Goal: Task Accomplishment & Management: Use online tool/utility

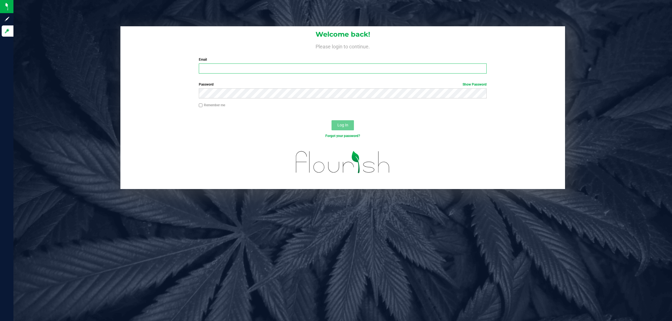
click at [220, 70] on input "Email" at bounding box center [343, 69] width 288 height 10
type input "cworden@liveparallel.com"
click at [332, 120] on button "Log In" at bounding box center [343, 125] width 22 height 10
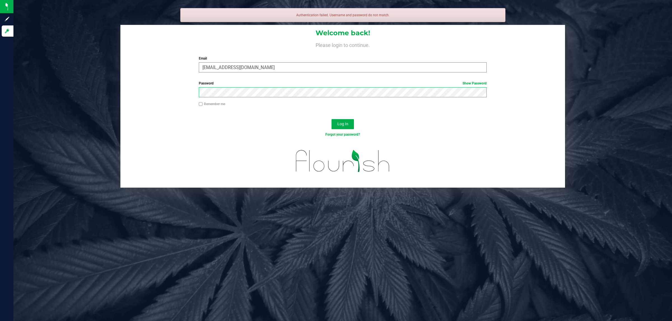
click at [332, 119] on button "Log In" at bounding box center [343, 124] width 22 height 10
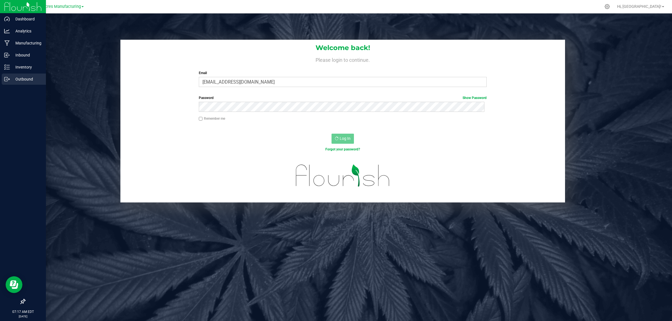
click at [8, 76] on icon at bounding box center [7, 79] width 6 height 6
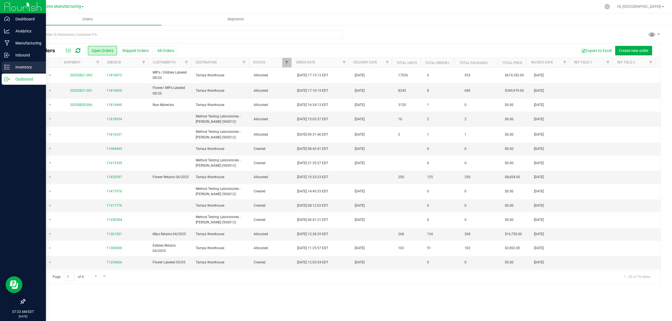
click at [6, 64] on icon at bounding box center [7, 67] width 6 height 6
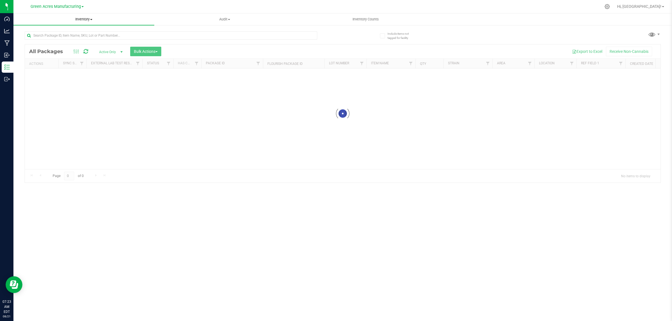
click at [81, 19] on span "Inventory" at bounding box center [83, 19] width 141 height 5
click at [35, 37] on li "All packages" at bounding box center [83, 34] width 141 height 7
click at [86, 20] on span "Inventory" at bounding box center [87, 19] width 148 height 5
click at [45, 40] on span "All inventory" at bounding box center [32, 40] width 38 height 5
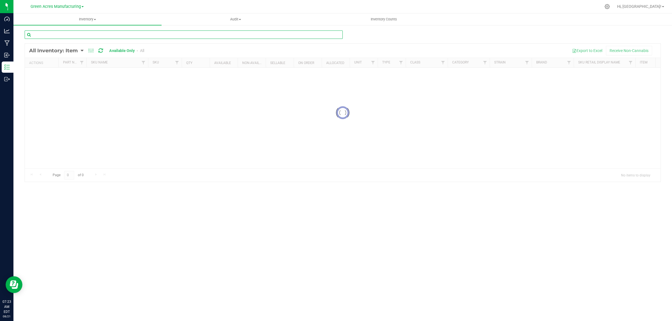
click at [180, 36] on input "text" at bounding box center [184, 35] width 318 height 8
type input "3002927"
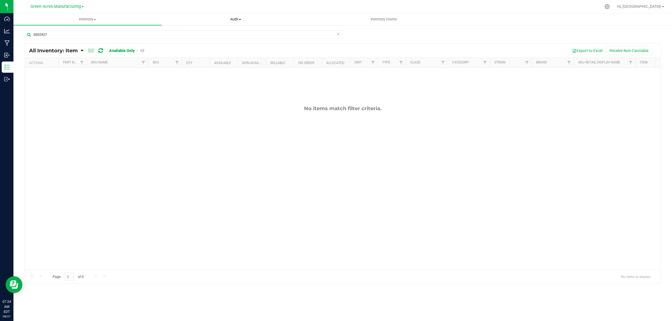
click at [235, 22] on span "Audit" at bounding box center [236, 19] width 148 height 5
click at [199, 32] on span "Inventory auditing" at bounding box center [186, 33] width 48 height 5
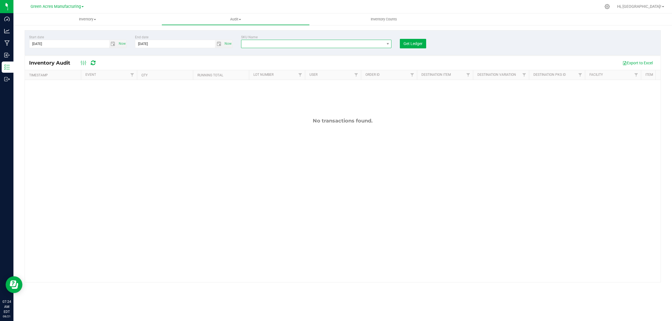
click at [261, 41] on span "NO DATA FOUND" at bounding box center [312, 44] width 143 height 8
type input "3002927"
click at [273, 69] on li "Vape Pen - FT LXG300 All-In-One Rechargeable 0.3mL SS 135mAh Twist-On 9W" at bounding box center [330, 67] width 179 height 8
click at [411, 42] on span "Get Ledger" at bounding box center [413, 43] width 19 height 4
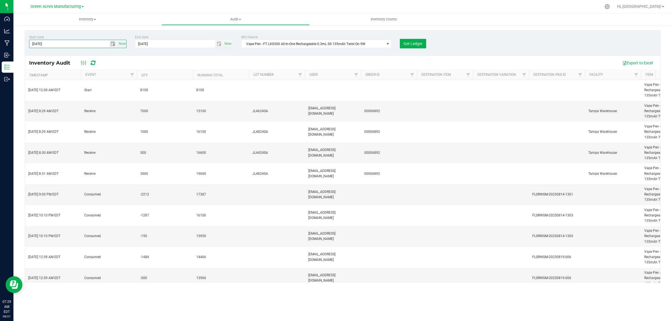
drag, startPoint x: 39, startPoint y: 43, endPoint x: 49, endPoint y: 44, distance: 10.4
click at [36, 43] on input "[DATE]" at bounding box center [69, 44] width 80 height 8
click at [412, 39] on button "Get Ledger" at bounding box center [413, 44] width 26 height 10
click at [131, 73] on span "Filter" at bounding box center [132, 75] width 4 height 4
click at [131, 73] on link "Filter" at bounding box center [132, 75] width 9 height 10
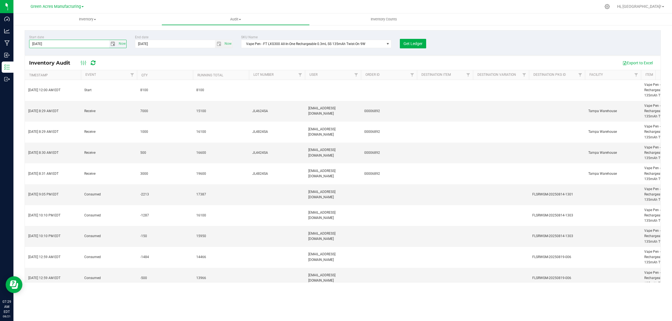
click at [35, 42] on input "[DATE]" at bounding box center [69, 44] width 80 height 8
type input "[DATE]"
click at [419, 43] on span "Get Ledger" at bounding box center [413, 43] width 19 height 4
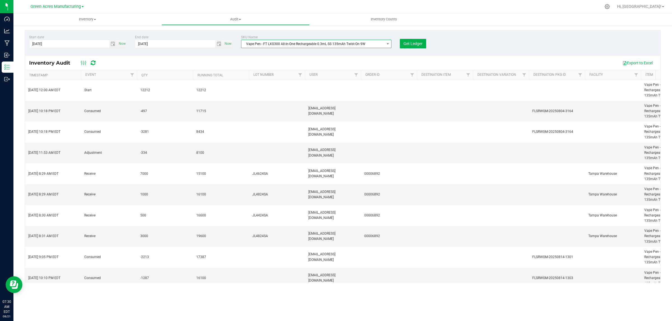
click at [294, 46] on span "Vape Pen - FT LXG300 All-In-One Rechargeable 0.3mL SS 135mAh Twist-On 9W" at bounding box center [312, 44] width 143 height 8
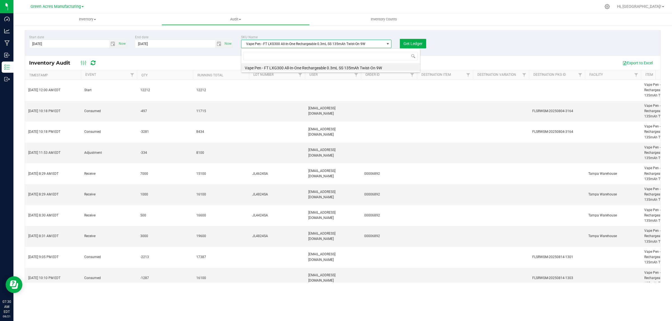
scroll to position [9, 150]
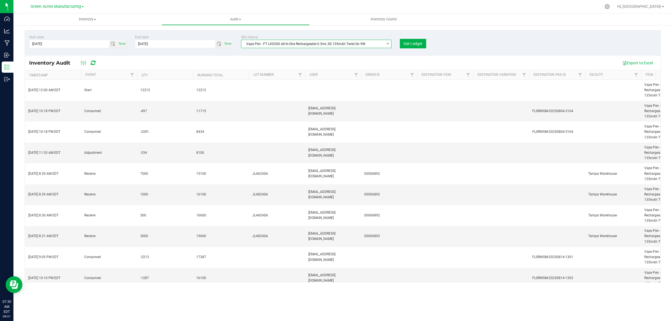
click at [316, 45] on span "Vape Pen - FT LXG300 All-In-One Rechargeable 0.3mL SS 135mAh Twist-On 9W" at bounding box center [312, 44] width 143 height 8
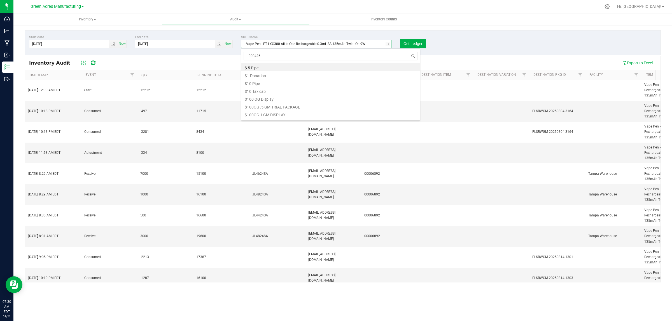
type input "3004269"
click at [276, 70] on li "Pouch - FL v25 FT Vaporizer Pen 0.3g" at bounding box center [330, 67] width 179 height 8
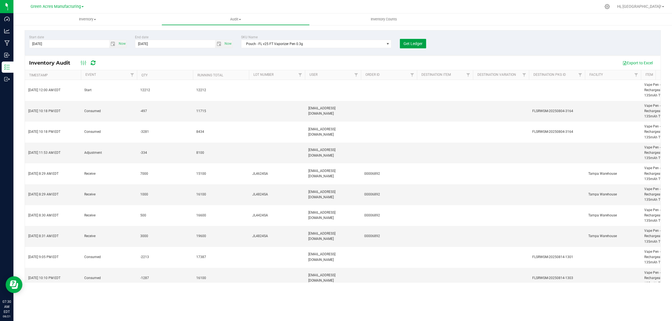
click at [418, 46] on span "Get Ledger" at bounding box center [413, 43] width 19 height 4
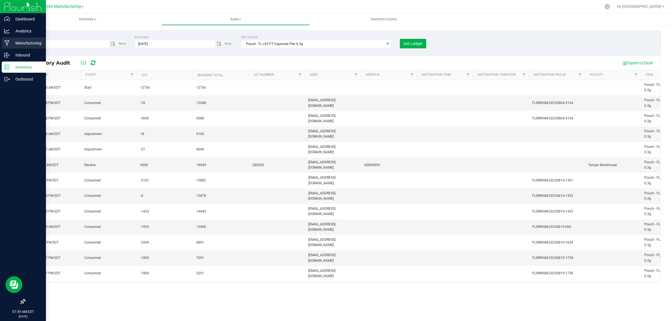
click at [14, 48] on link "Manufacturing" at bounding box center [23, 44] width 46 height 12
click at [15, 54] on p "Inbound" at bounding box center [27, 55] width 34 height 7
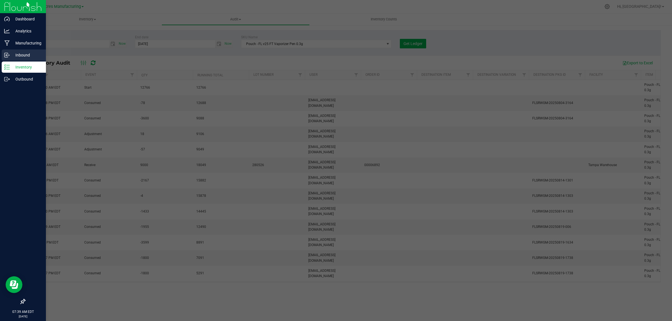
click at [15, 54] on p "Inbound" at bounding box center [27, 55] width 34 height 7
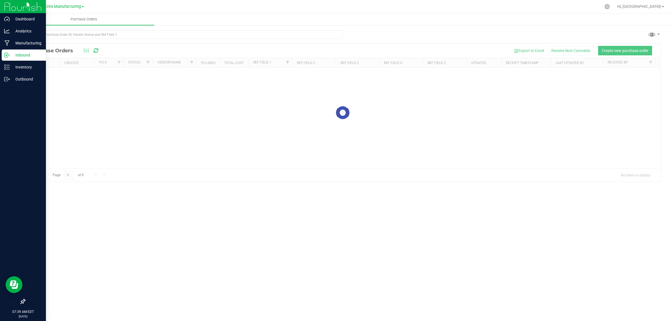
click at [15, 54] on p "Inbound" at bounding box center [27, 55] width 34 height 7
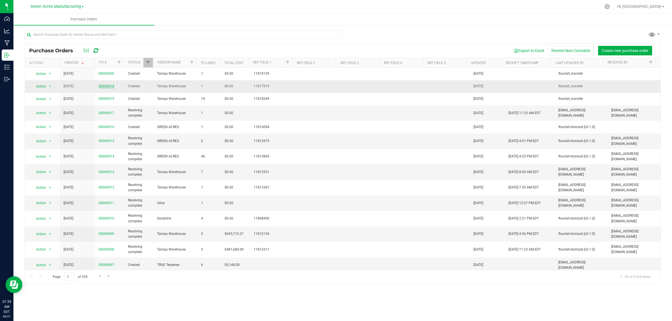
click at [106, 85] on link "00006918" at bounding box center [107, 86] width 16 height 4
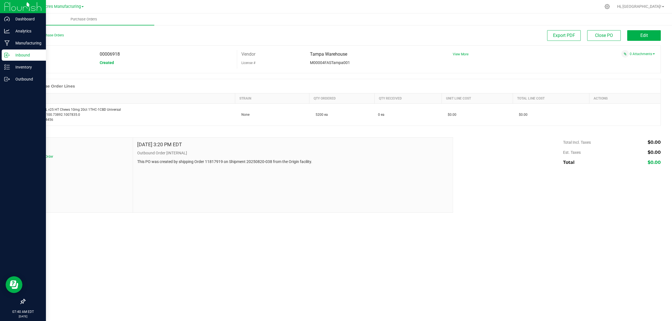
click at [8, 53] on icon at bounding box center [7, 55] width 6 height 6
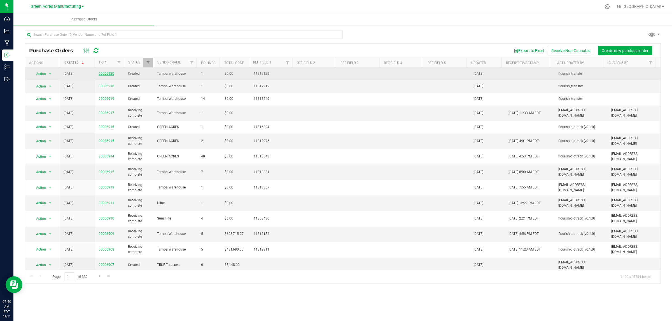
click at [108, 73] on link "00006920" at bounding box center [107, 74] width 16 height 4
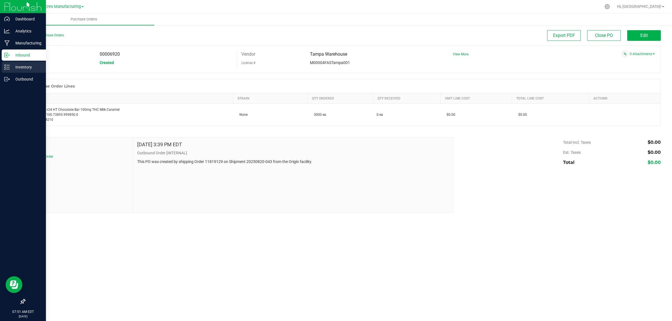
click at [7, 67] on icon at bounding box center [7, 67] width 6 height 6
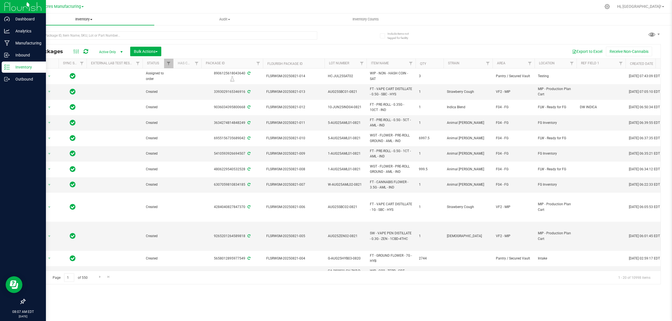
click at [85, 20] on span "Inventory" at bounding box center [83, 19] width 141 height 5
click at [33, 41] on span "All inventory" at bounding box center [32, 40] width 38 height 5
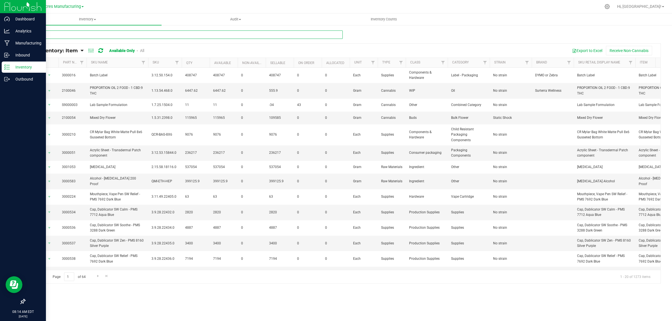
click at [55, 33] on input "text" at bounding box center [184, 35] width 318 height 8
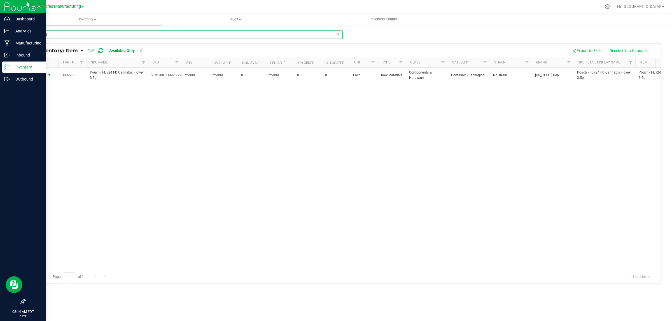
type input "3002968"
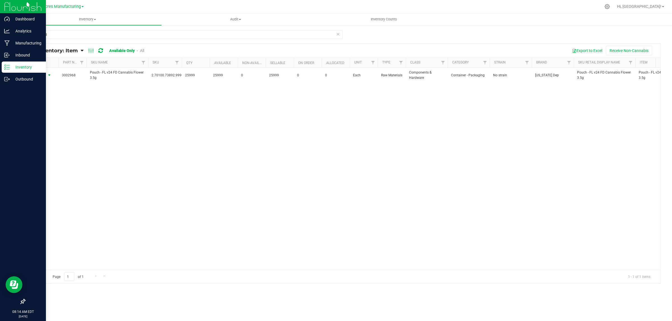
click at [42, 76] on span "Action" at bounding box center [38, 75] width 15 height 8
click at [44, 109] on li "Locate inventory" at bounding box center [49, 110] width 36 height 8
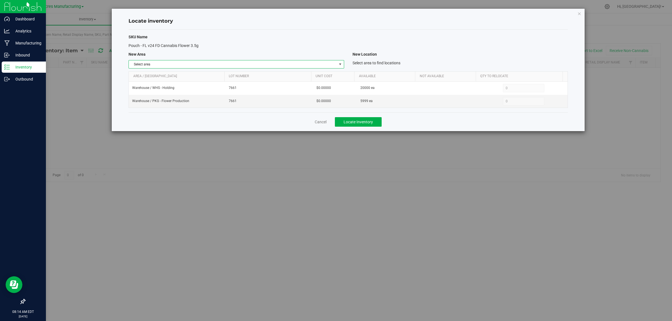
click at [192, 64] on span "Select area" at bounding box center [233, 64] width 208 height 8
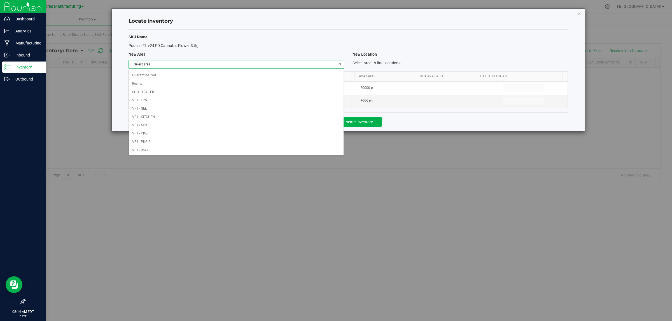
scroll to position [279, 0]
click at [152, 148] on li "Warehouse" at bounding box center [236, 150] width 215 height 8
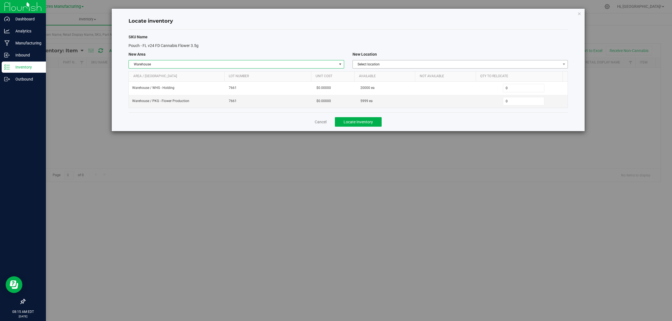
click at [400, 60] on span "Select location" at bounding box center [457, 64] width 208 height 8
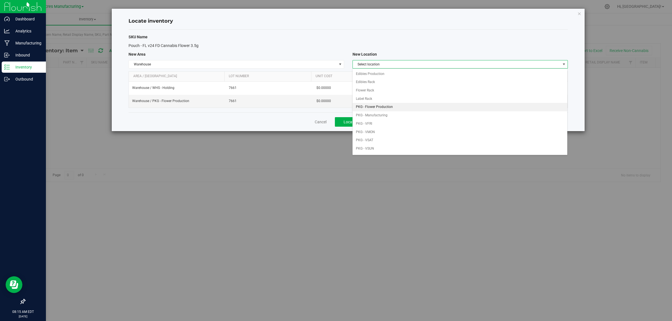
click at [390, 107] on li "PKG - Flower Production" at bounding box center [460, 107] width 215 height 8
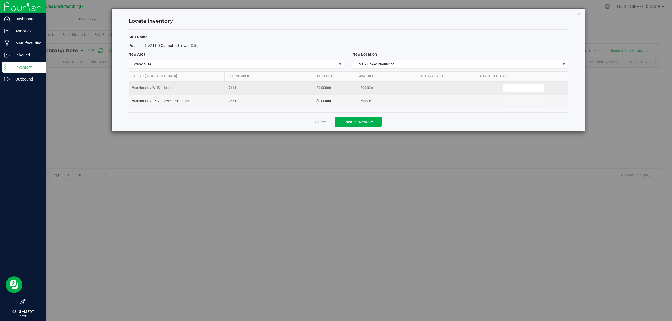
click at [528, 89] on span "0 0" at bounding box center [524, 88] width 42 height 8
type input "04000"
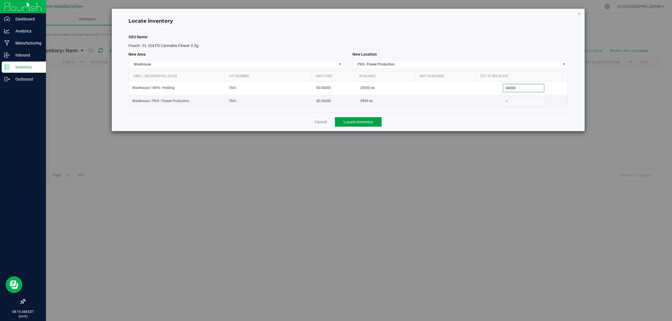
type input "4,000"
click at [370, 125] on button "Locate Inventory" at bounding box center [358, 122] width 47 height 10
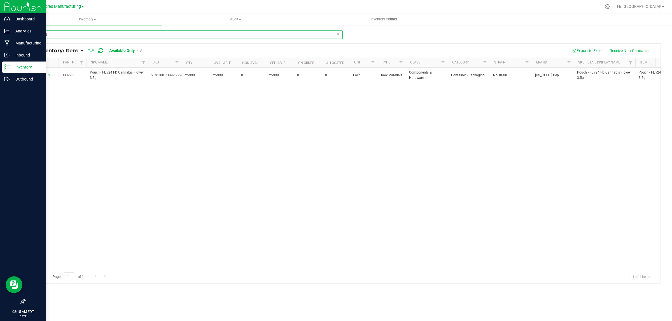
click at [73, 34] on input "3002968" at bounding box center [184, 35] width 318 height 8
type input "3000712"
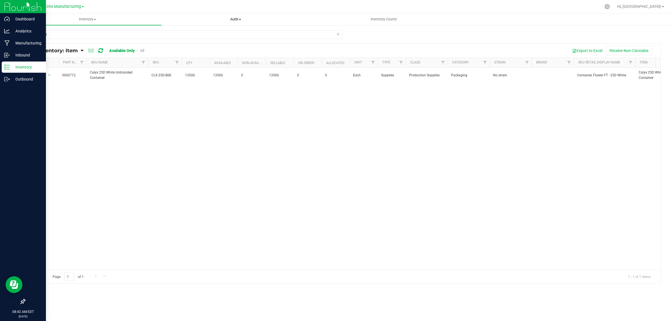
click at [237, 20] on span "Audit" at bounding box center [236, 19] width 148 height 5
click at [187, 31] on span "Inventory auditing" at bounding box center [186, 33] width 48 height 5
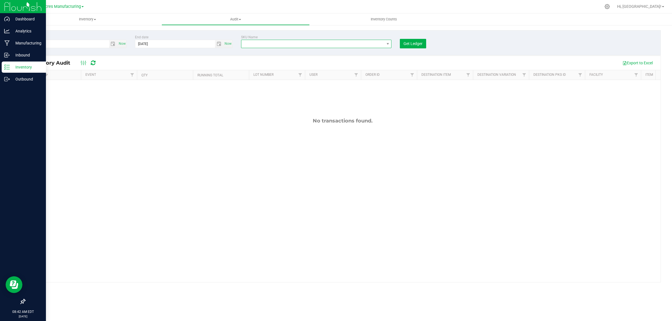
click at [305, 44] on span "NO DATA FOUND" at bounding box center [312, 44] width 143 height 8
type input "3002927"
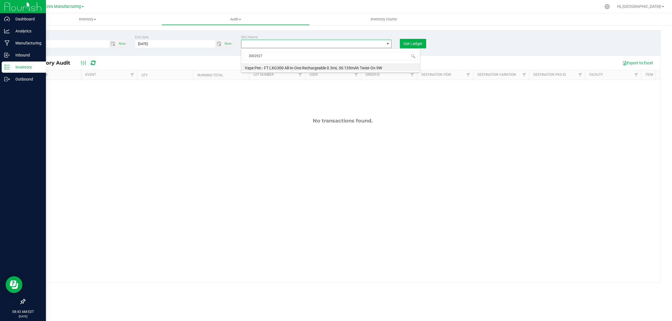
click at [272, 69] on li "Vape Pen - FT LXG300 All-In-One Rechargeable 0.3mL SS 135mAh Twist-On 9W" at bounding box center [330, 67] width 179 height 8
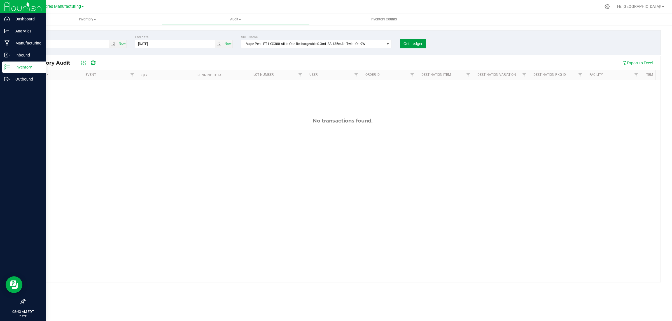
click at [422, 45] on span "Get Ledger" at bounding box center [413, 43] width 19 height 4
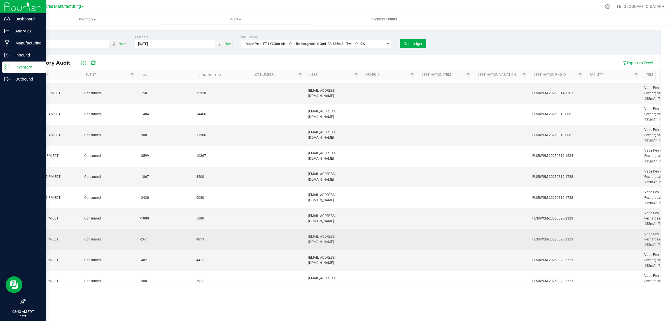
scroll to position [151, 0]
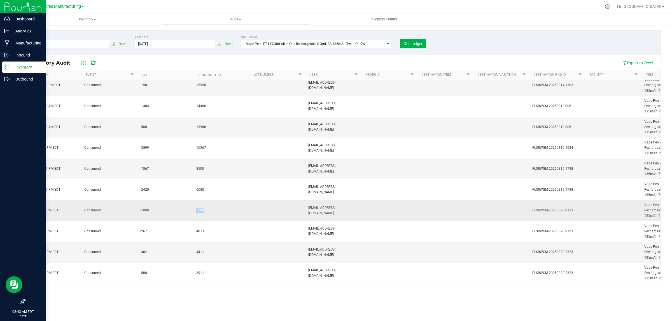
drag, startPoint x: 204, startPoint y: 210, endPoint x: 191, endPoint y: 210, distance: 12.6
click at [191, 210] on tr "[DATE] 1:47 PM EDT Consumed -1000 5080 [EMAIL_ADDRESS][DOMAIN_NAME] FLSRWGM-202…" at bounding box center [417, 211] width 784 height 21
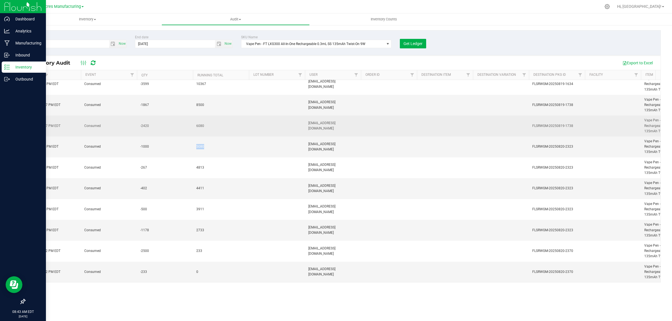
scroll to position [221, 0]
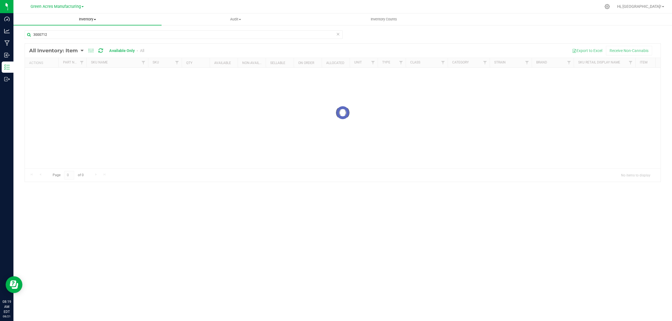
click at [87, 21] on span "Inventory" at bounding box center [87, 19] width 148 height 5
click at [108, 126] on div at bounding box center [343, 113] width 636 height 138
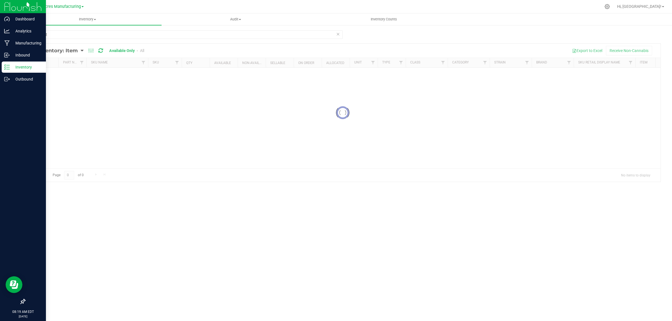
click at [9, 62] on div "Inventory" at bounding box center [24, 67] width 44 height 11
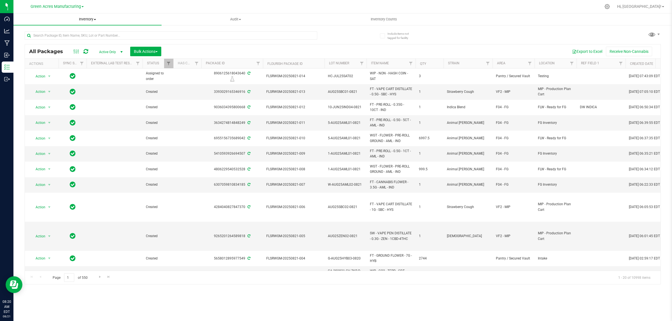
click at [89, 20] on span "Inventory" at bounding box center [87, 19] width 148 height 5
click at [39, 41] on span "All inventory" at bounding box center [32, 40] width 38 height 5
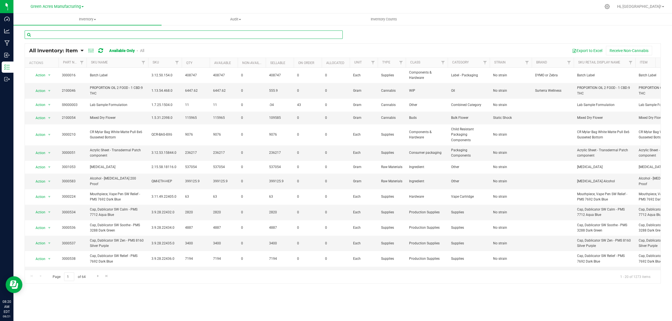
click at [98, 36] on input "text" at bounding box center [184, 35] width 318 height 8
click at [59, 50] on span "All Inventory: Item" at bounding box center [53, 51] width 49 height 6
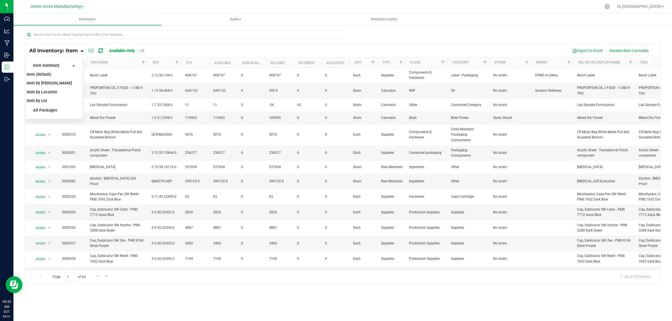
click at [41, 95] on li "Item by Location" at bounding box center [51, 92] width 48 height 9
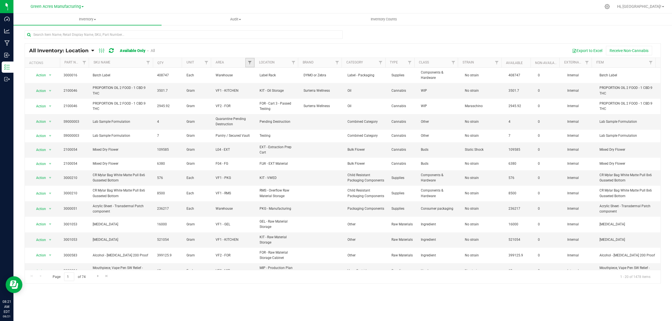
drag, startPoint x: 250, startPoint y: 62, endPoint x: 248, endPoint y: 65, distance: 3.3
click at [250, 62] on span "Filter" at bounding box center [250, 62] width 4 height 4
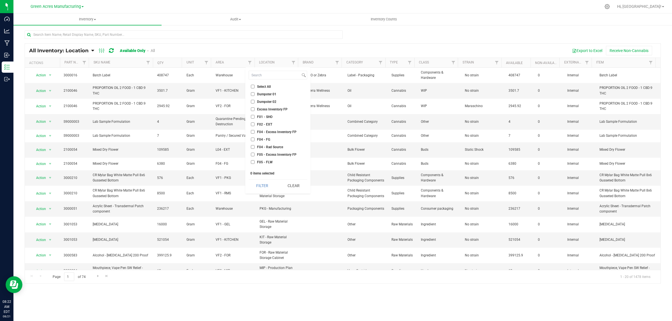
click at [265, 85] on span "Select All" at bounding box center [264, 86] width 14 height 3
click at [255, 85] on input "Select All" at bounding box center [253, 87] width 4 height 4
checkbox input "true"
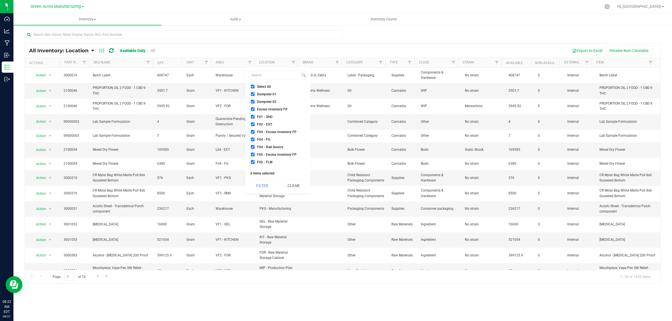
checkbox input "true"
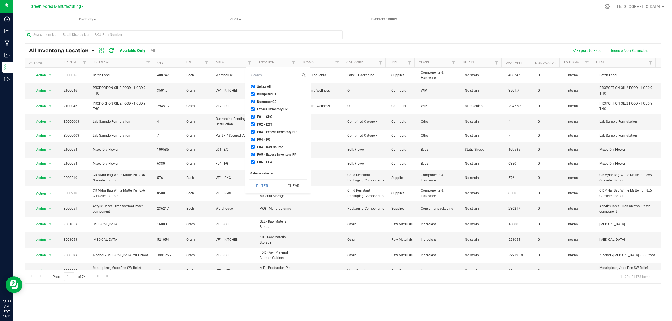
checkbox input "true"
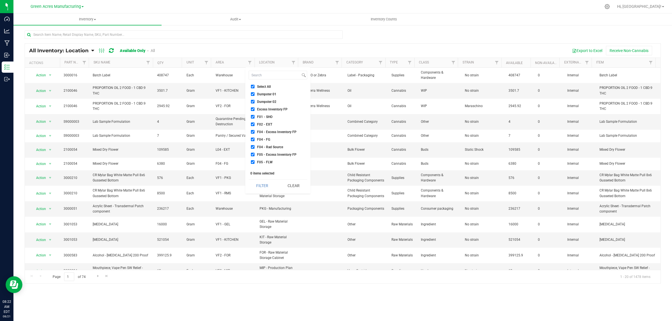
checkbox input "true"
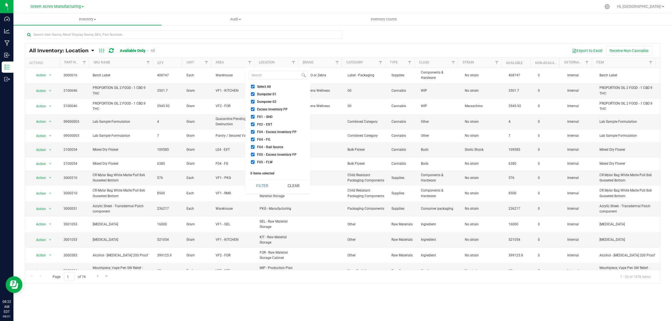
checkbox input "true"
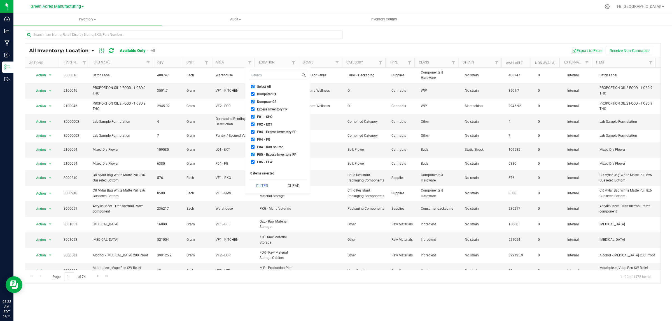
checkbox input "true"
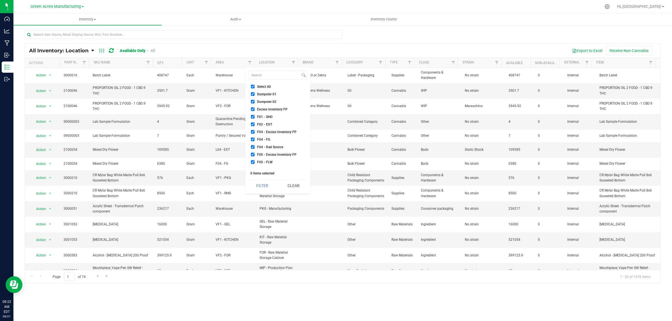
checkbox input "true"
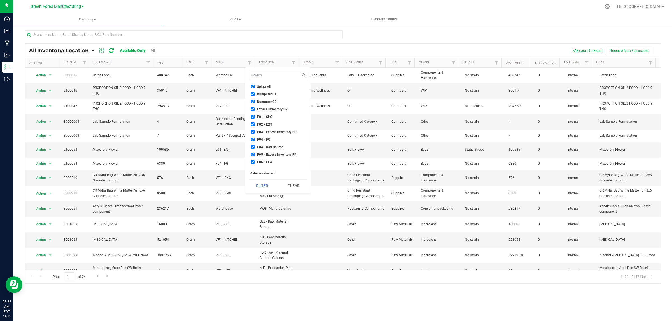
checkbox input "true"
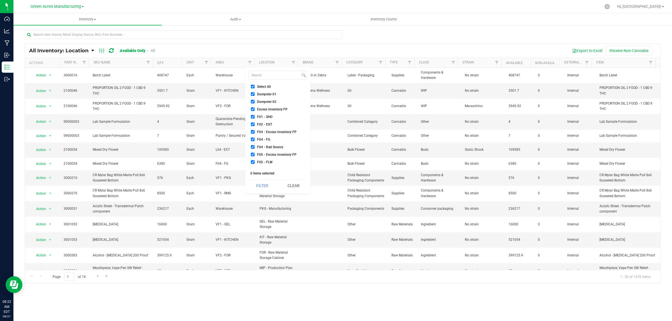
checkbox input "true"
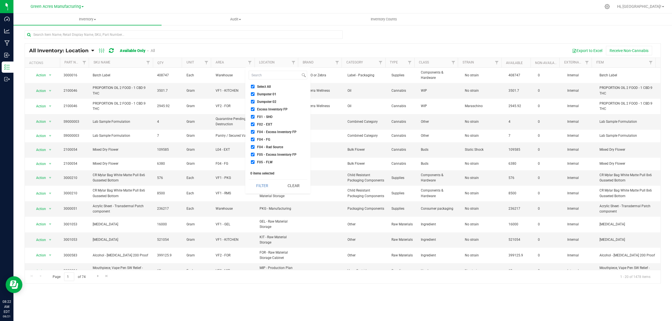
checkbox input "true"
click at [258, 136] on li "Quarantine" at bounding box center [278, 139] width 59 height 6
click at [258, 146] on span "Quarantine Finished Goods" at bounding box center [277, 146] width 41 height 3
click at [255, 146] on input "Quarantine Finished Goods" at bounding box center [253, 146] width 4 height 4
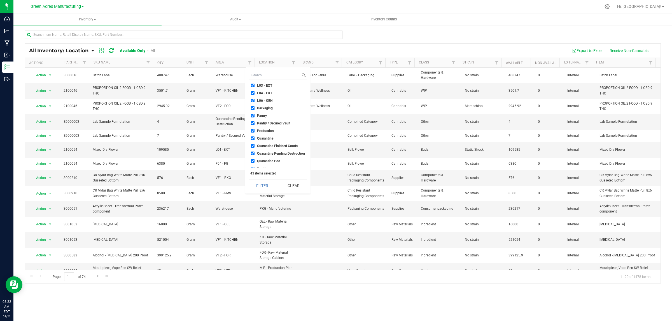
checkbox input "false"
click at [258, 155] on span "Quarantine Pending Destruction" at bounding box center [281, 153] width 48 height 3
click at [255, 155] on input "Quarantine Pending Destruction" at bounding box center [253, 154] width 4 height 4
checkbox input "false"
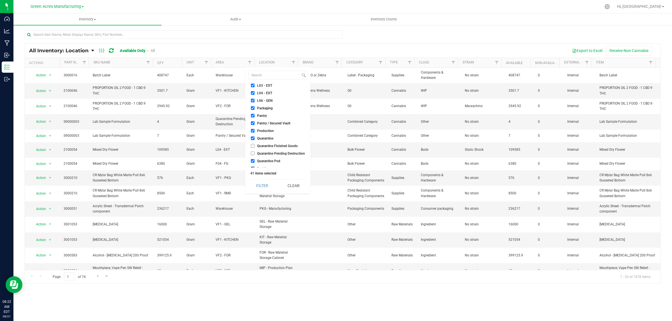
click at [260, 160] on span "Quarantine Pod" at bounding box center [268, 161] width 23 height 3
click at [255, 160] on input "Quarantine Pod" at bounding box center [253, 161] width 4 height 4
checkbox input "false"
click at [262, 137] on span "Quarantine" at bounding box center [265, 138] width 16 height 3
click at [255, 137] on input "Quarantine" at bounding box center [253, 139] width 4 height 4
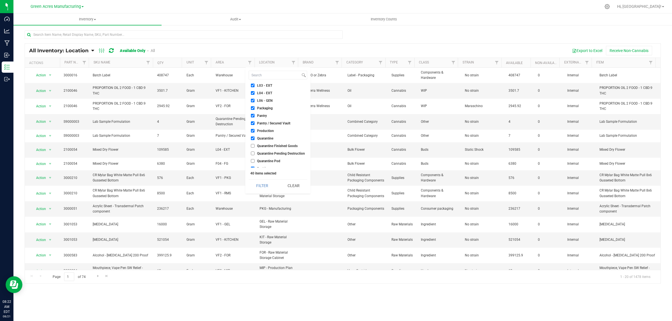
checkbox input "false"
click at [268, 184] on button "Filter" at bounding box center [262, 186] width 27 height 12
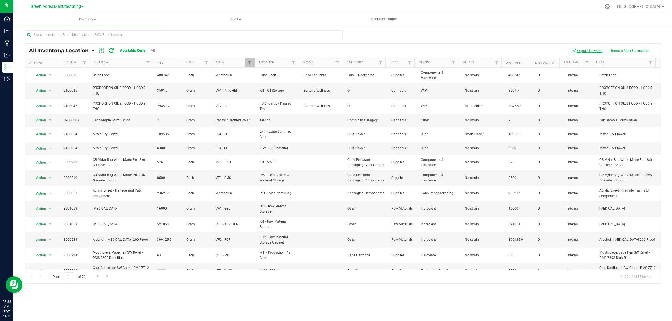
click at [587, 52] on button "Export to Excel" at bounding box center [588, 51] width 38 height 10
click at [53, 1] on nav "Green Acres Manufacturing Hi, Cheyenne!" at bounding box center [342, 6] width 659 height 13
click at [251, 64] on span "Filter" at bounding box center [250, 62] width 4 height 4
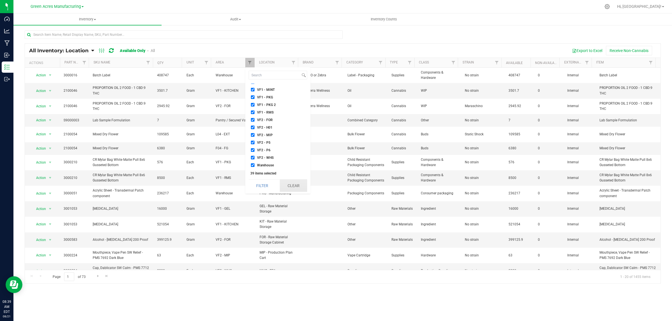
click at [298, 187] on button "Clear" at bounding box center [293, 186] width 27 height 12
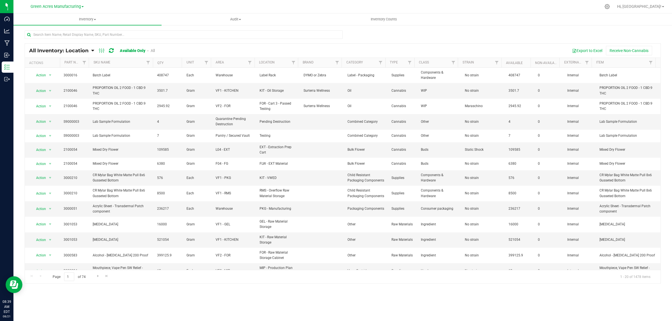
click at [67, 2] on div "Green Acres Manufacturing" at bounding box center [57, 6] width 82 height 9
click at [61, 9] on span "Green Acres Manufacturing" at bounding box center [56, 6] width 50 height 5
click at [52, 36] on link "Tampa Warehouse" at bounding box center [57, 35] width 82 height 8
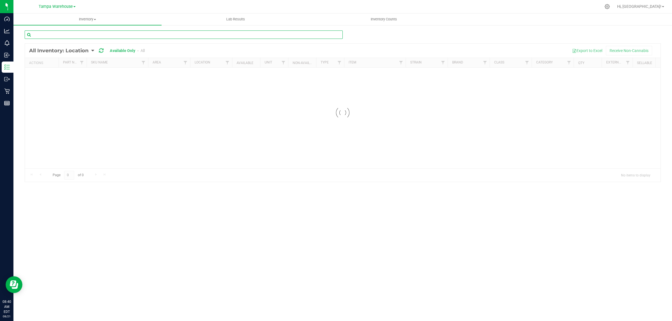
click at [90, 36] on input "text" at bounding box center [184, 35] width 318 height 8
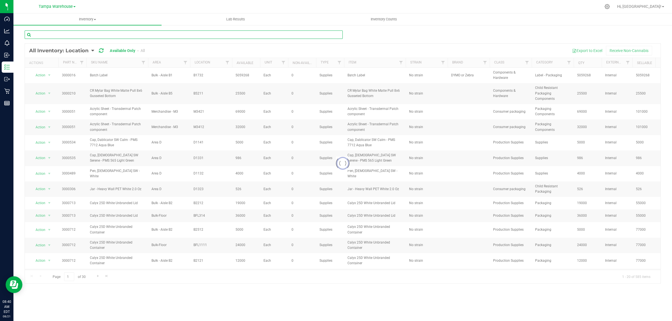
click at [55, 34] on input "text" at bounding box center [184, 35] width 318 height 8
click at [34, 34] on input "text" at bounding box center [184, 35] width 318 height 8
click at [40, 35] on input "text" at bounding box center [184, 35] width 318 height 8
click at [40, 36] on input "text" at bounding box center [184, 35] width 318 height 8
click at [43, 34] on input "text" at bounding box center [184, 35] width 318 height 8
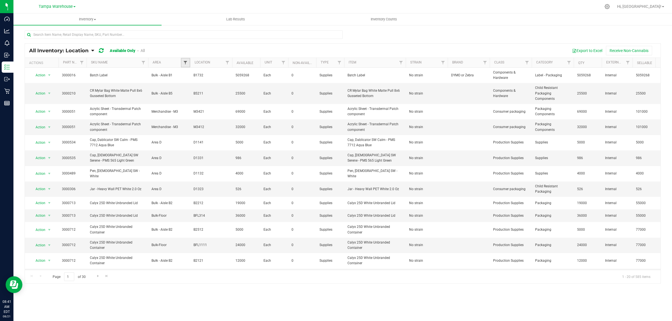
click at [184, 62] on span "Filter" at bounding box center [185, 62] width 4 height 4
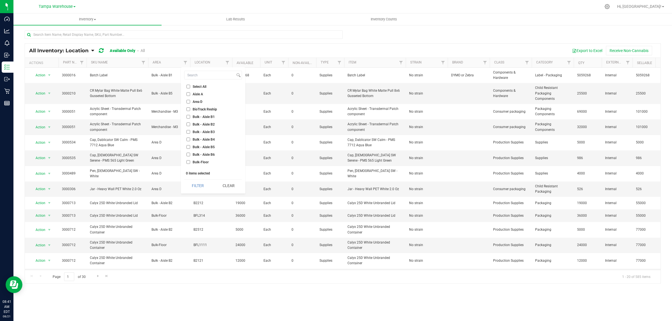
click at [198, 86] on span "Select All" at bounding box center [200, 86] width 14 height 3
click at [190, 86] on input "Select All" at bounding box center [189, 87] width 4 height 4
checkbox input "true"
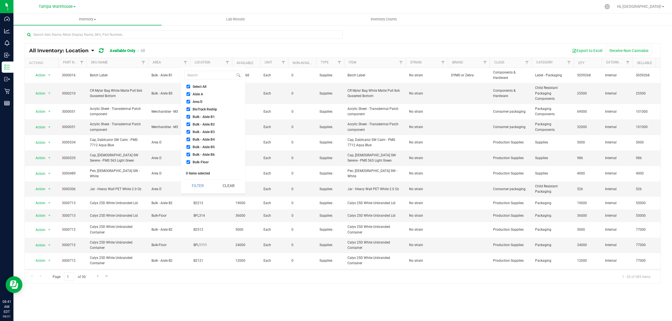
checkbox input "true"
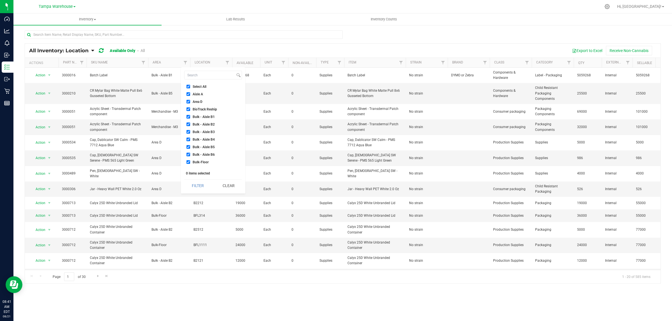
checkbox input "true"
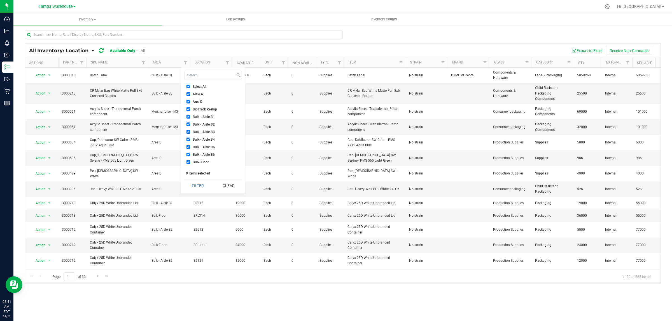
checkbox input "true"
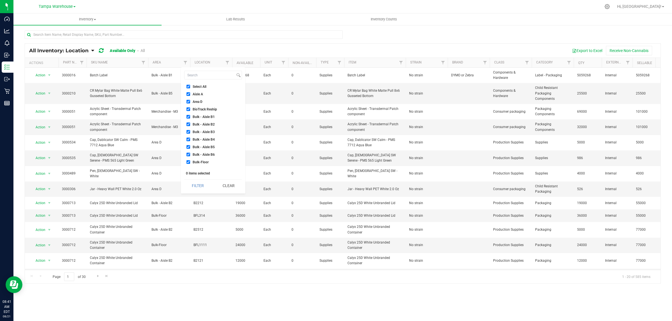
checkbox input "true"
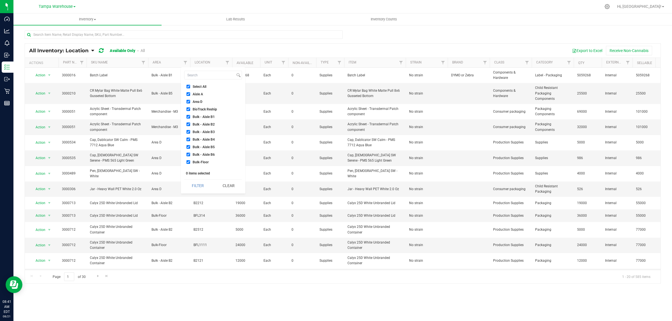
checkbox input "true"
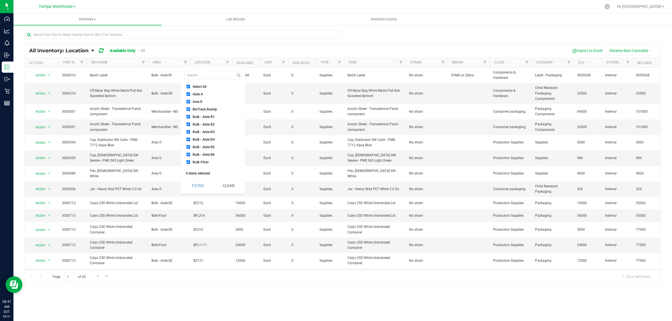
checkbox input "true"
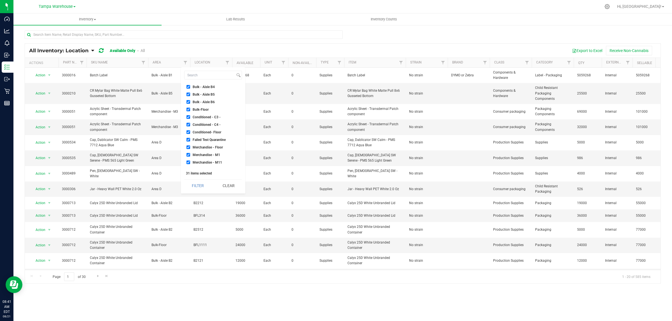
click at [214, 140] on span "Failed Test Quarantine" at bounding box center [209, 139] width 33 height 3
click at [190, 140] on input "Failed Test Quarantine" at bounding box center [189, 140] width 4 height 4
checkbox input "false"
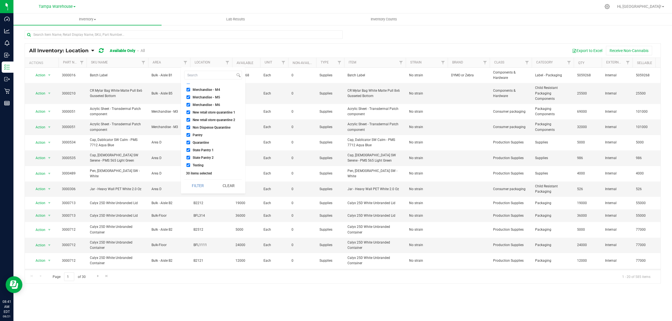
click at [209, 113] on span "New retail store quarantine 1" at bounding box center [214, 112] width 43 height 3
click at [190, 113] on input "New retail store quarantine 1" at bounding box center [189, 113] width 4 height 4
checkbox input "false"
click at [209, 120] on span "New retail store quarantine 2" at bounding box center [214, 119] width 43 height 3
click at [190, 120] on input "New retail store quarantine 2" at bounding box center [189, 120] width 4 height 4
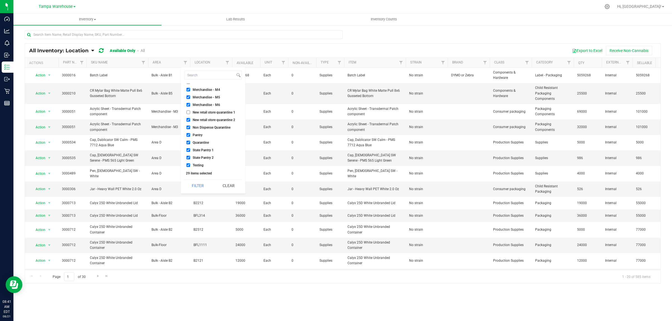
checkbox input "false"
click at [208, 126] on span "Non Dispense Quarantine" at bounding box center [212, 127] width 38 height 3
click at [190, 126] on input "Non Dispense Quarantine" at bounding box center [189, 128] width 4 height 4
checkbox input "false"
click at [198, 142] on span "Quarantine" at bounding box center [201, 142] width 16 height 3
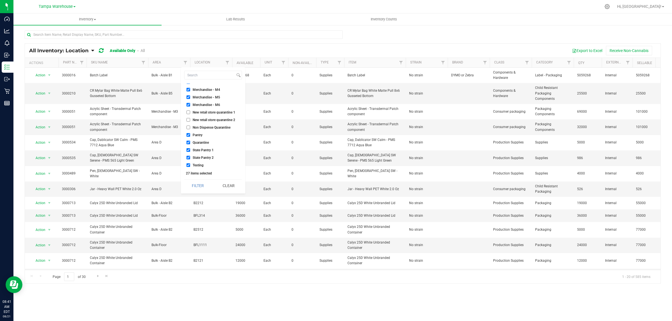
click at [190, 142] on input "Quarantine" at bounding box center [189, 143] width 4 height 4
checkbox input "false"
click at [198, 185] on button "Filter" at bounding box center [197, 186] width 27 height 12
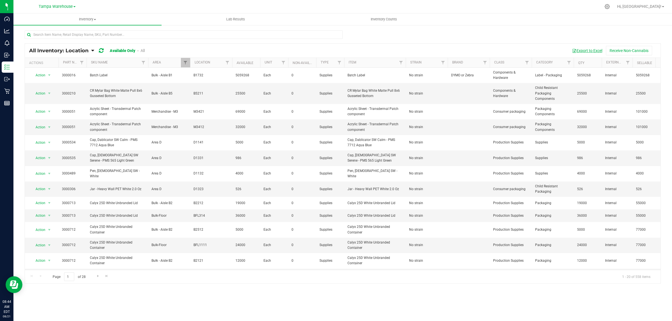
click at [578, 49] on button "Export to Excel" at bounding box center [588, 51] width 38 height 10
